Goal: Information Seeking & Learning: Learn about a topic

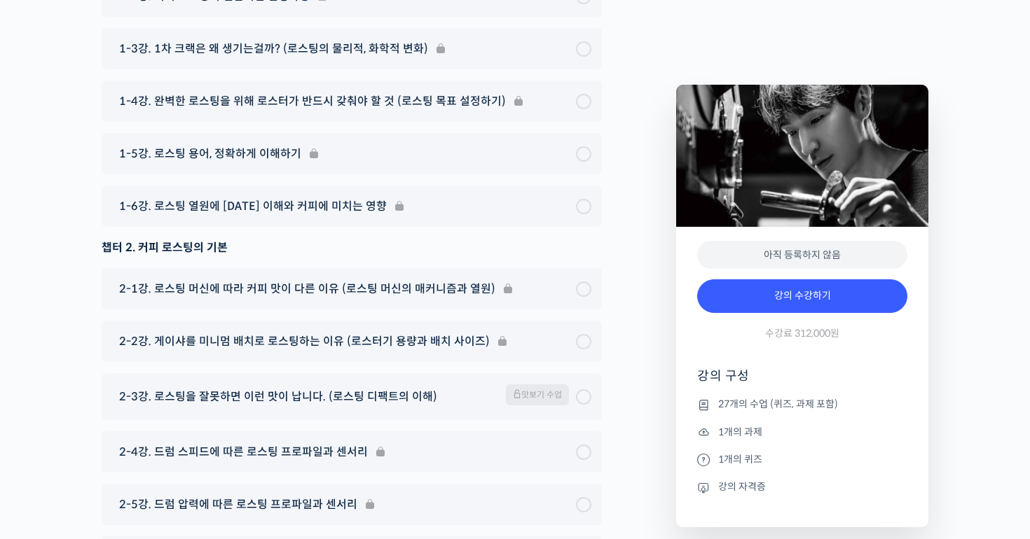
scroll to position [7003, 0]
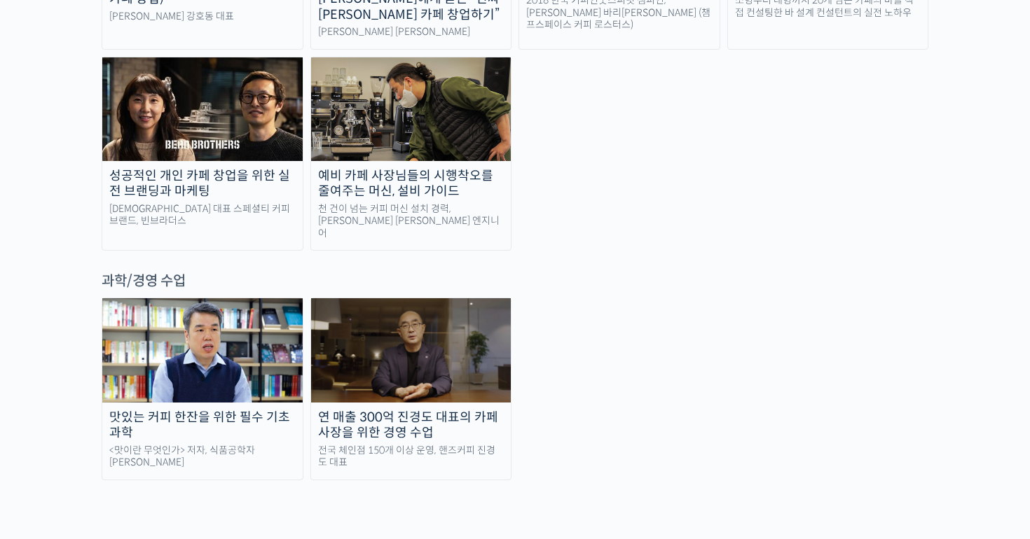
scroll to position [3077, 0]
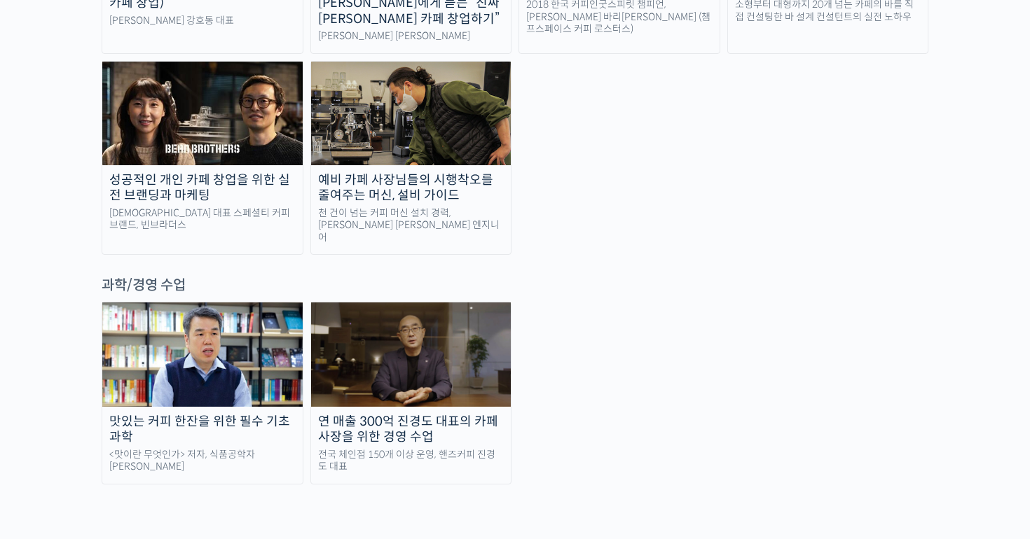
click at [406, 303] on img at bounding box center [411, 355] width 200 height 104
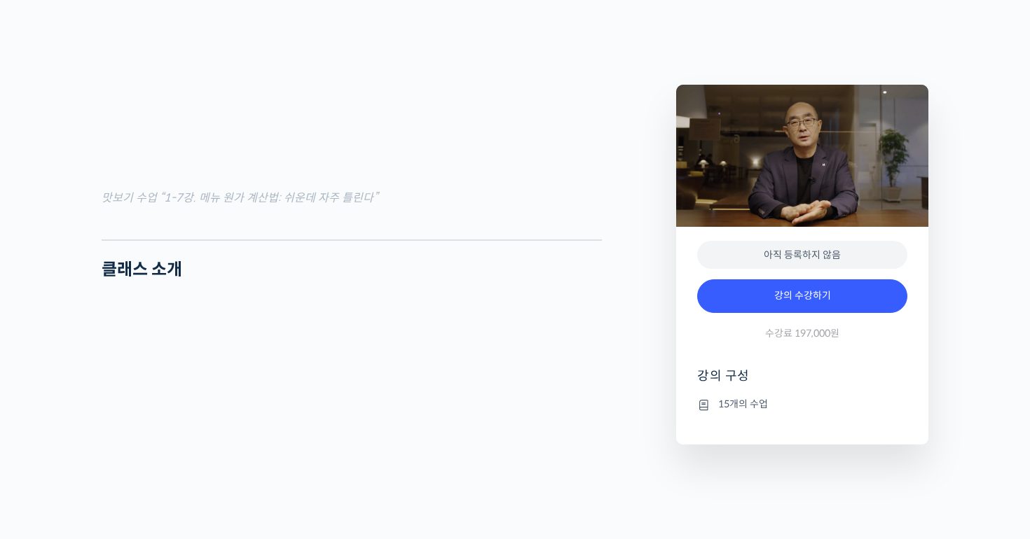
scroll to position [1634, 0]
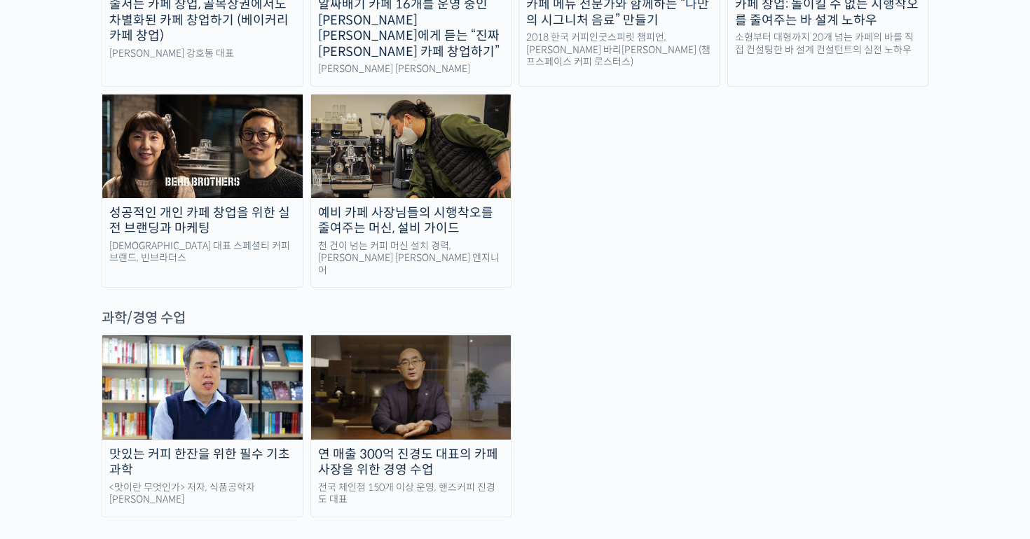
scroll to position [3051, 0]
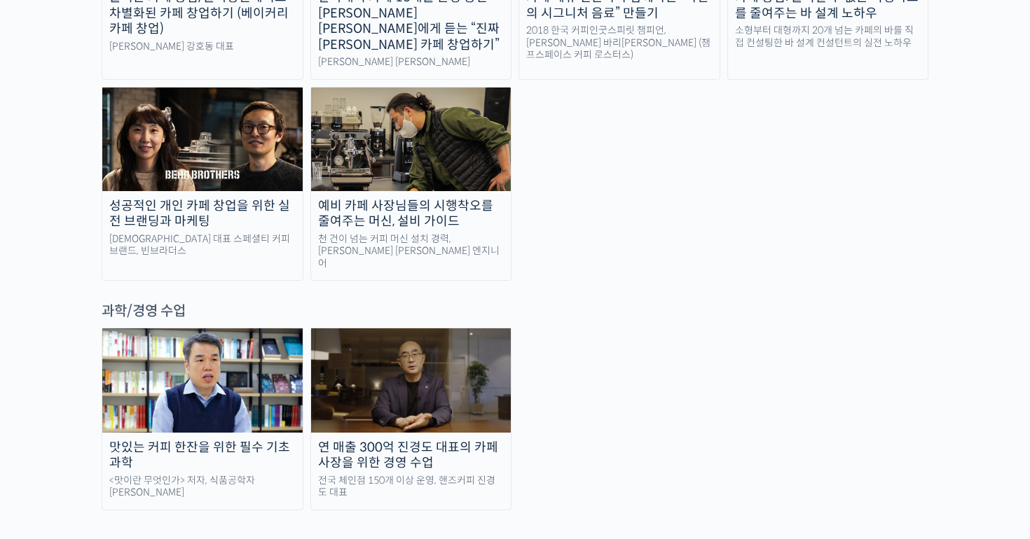
click at [436, 440] on div "연 매출 300억 진경도 대표의 카페 사장을 위한 경영 수업" at bounding box center [411, 456] width 200 height 32
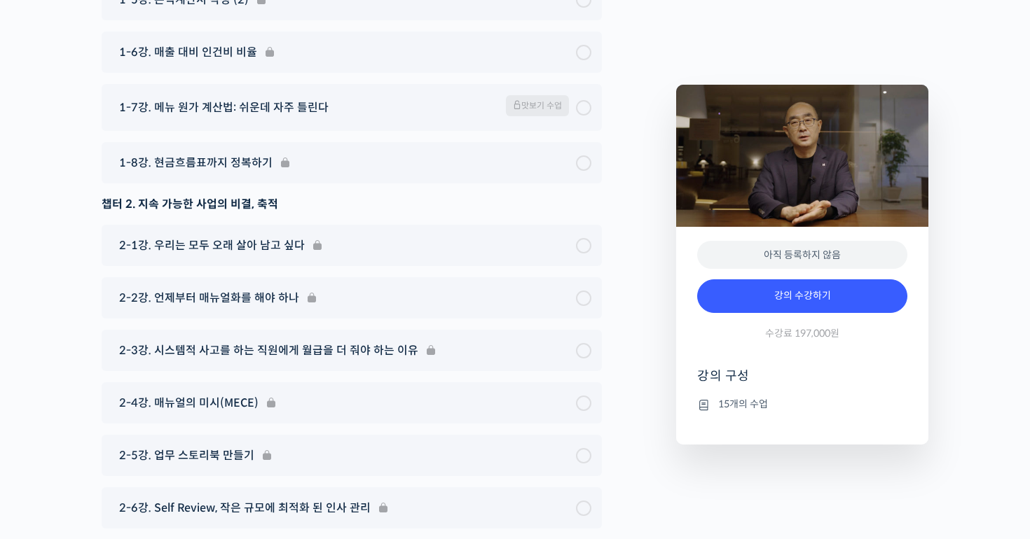
scroll to position [5236, 0]
